Goal: Find specific page/section

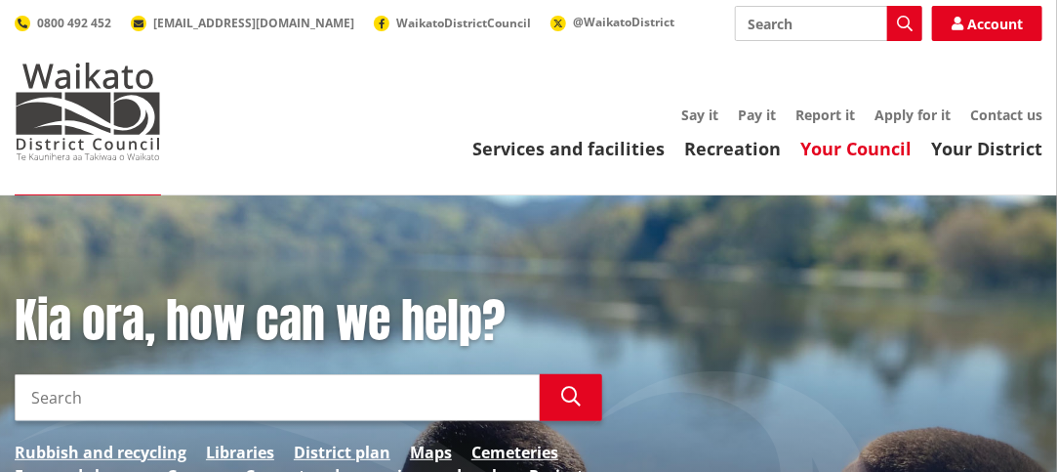
click at [888, 150] on link "Your Council" at bounding box center [856, 148] width 111 height 23
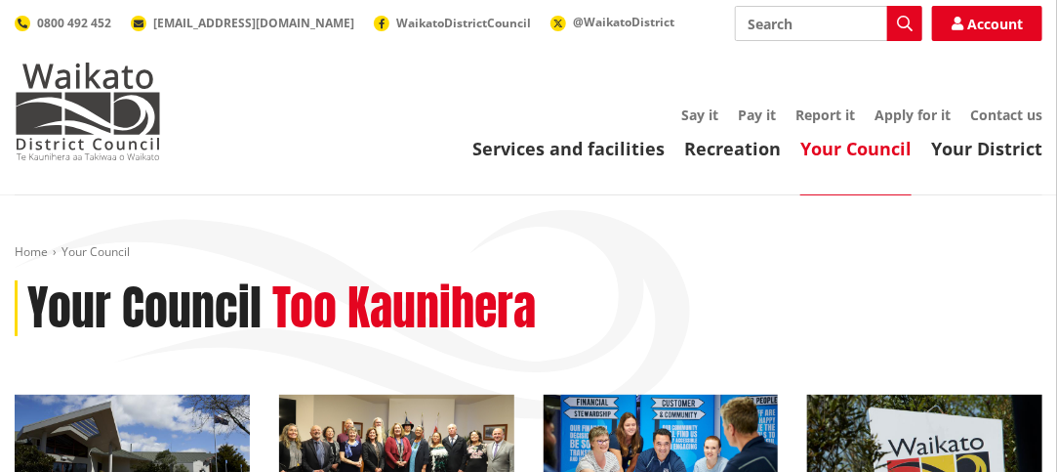
scroll to position [412, 0]
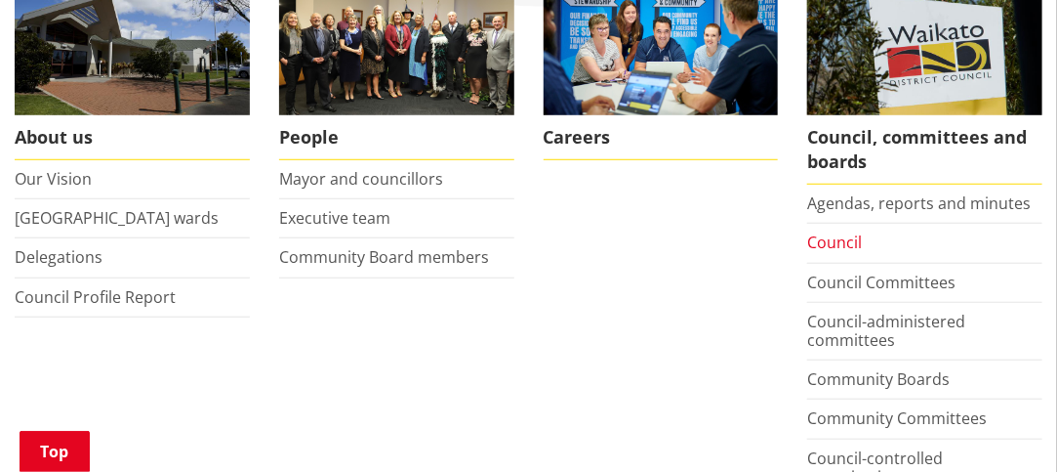
click at [844, 243] on link "Council" at bounding box center [834, 241] width 55 height 21
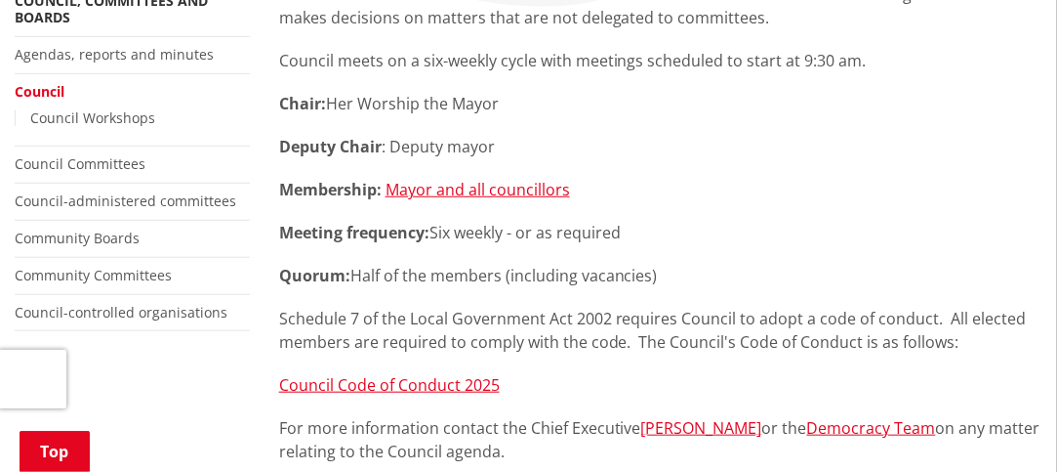
scroll to position [825, 0]
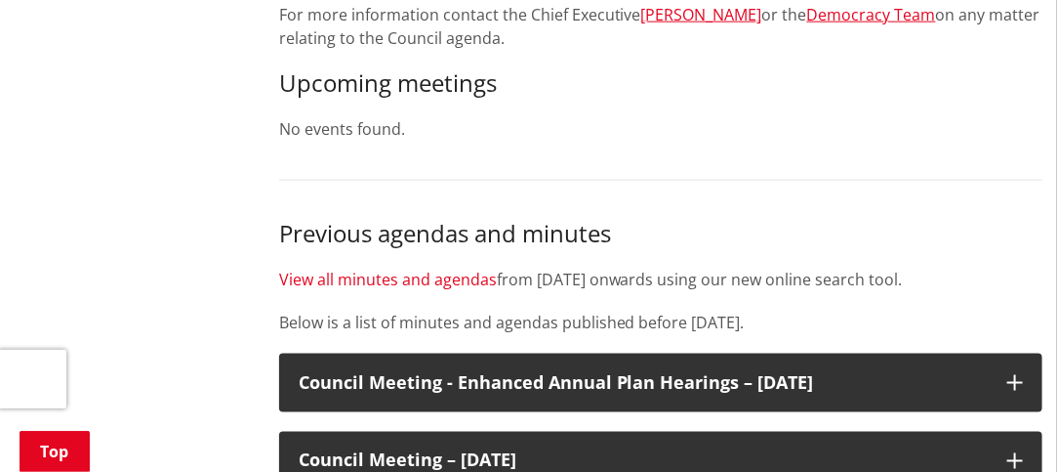
click at [485, 282] on link "View all minutes and agendas" at bounding box center [388, 278] width 218 height 21
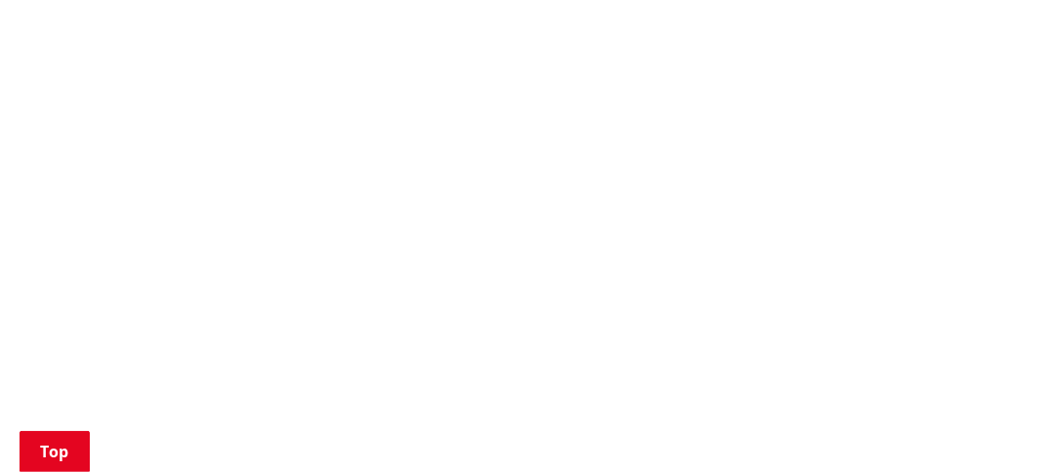
scroll to position [1869, 0]
